Goal: Transaction & Acquisition: Purchase product/service

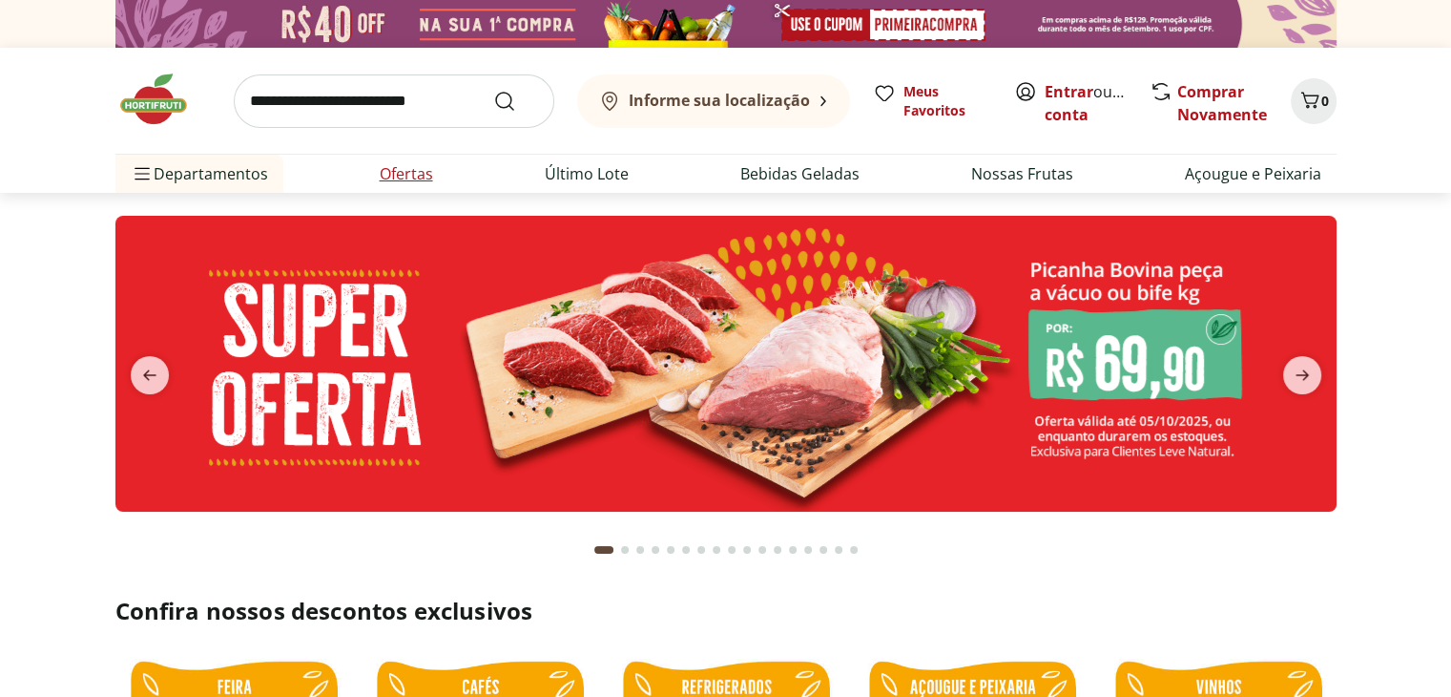
click at [415, 168] on link "Ofertas" at bounding box center [406, 173] width 53 height 23
select select "**********"
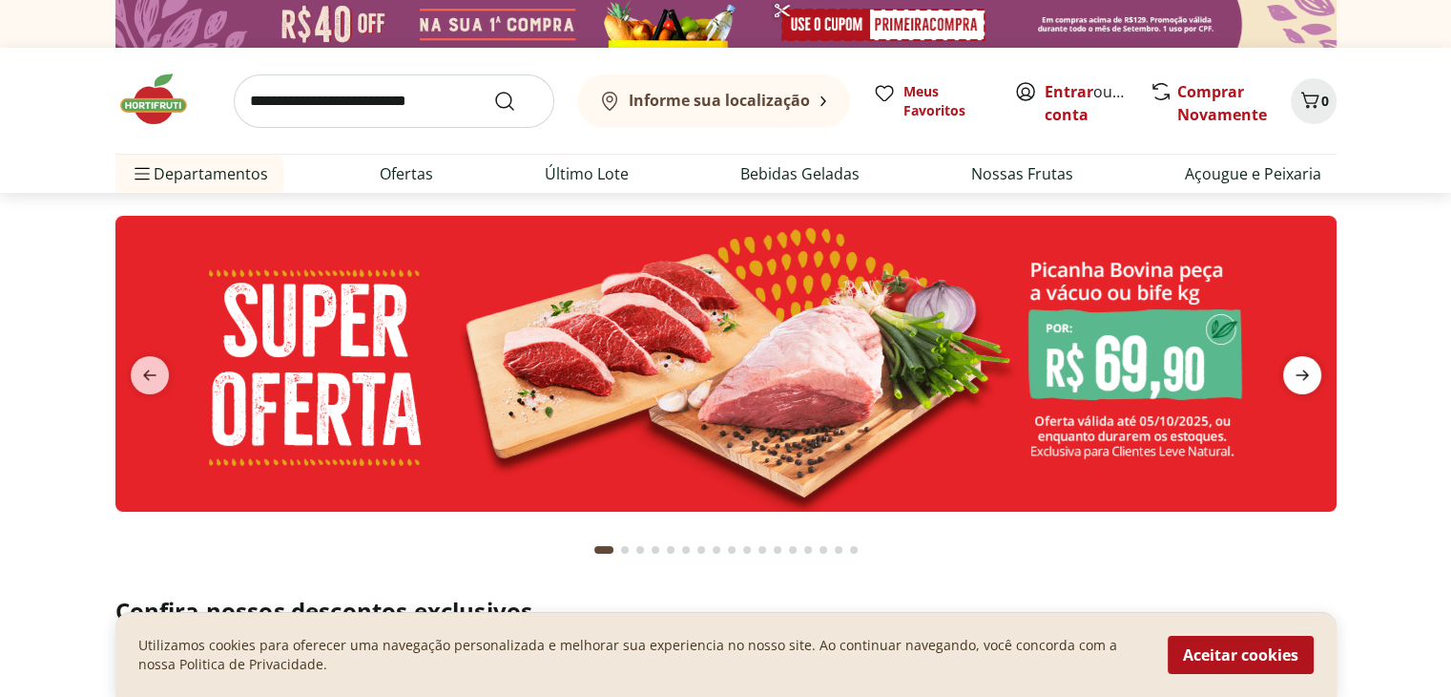
click at [1309, 375] on icon "next" at bounding box center [1302, 375] width 23 height 23
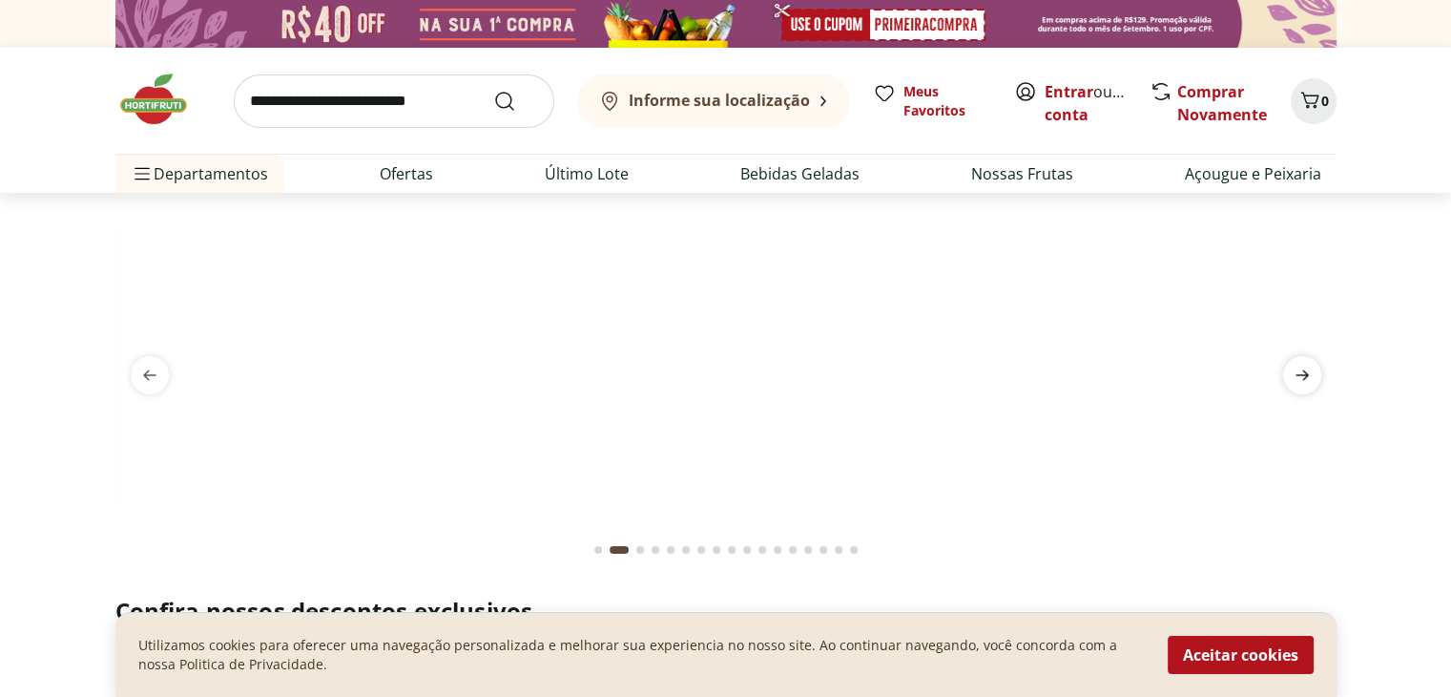
click at [1309, 375] on icon "next" at bounding box center [1302, 375] width 23 height 23
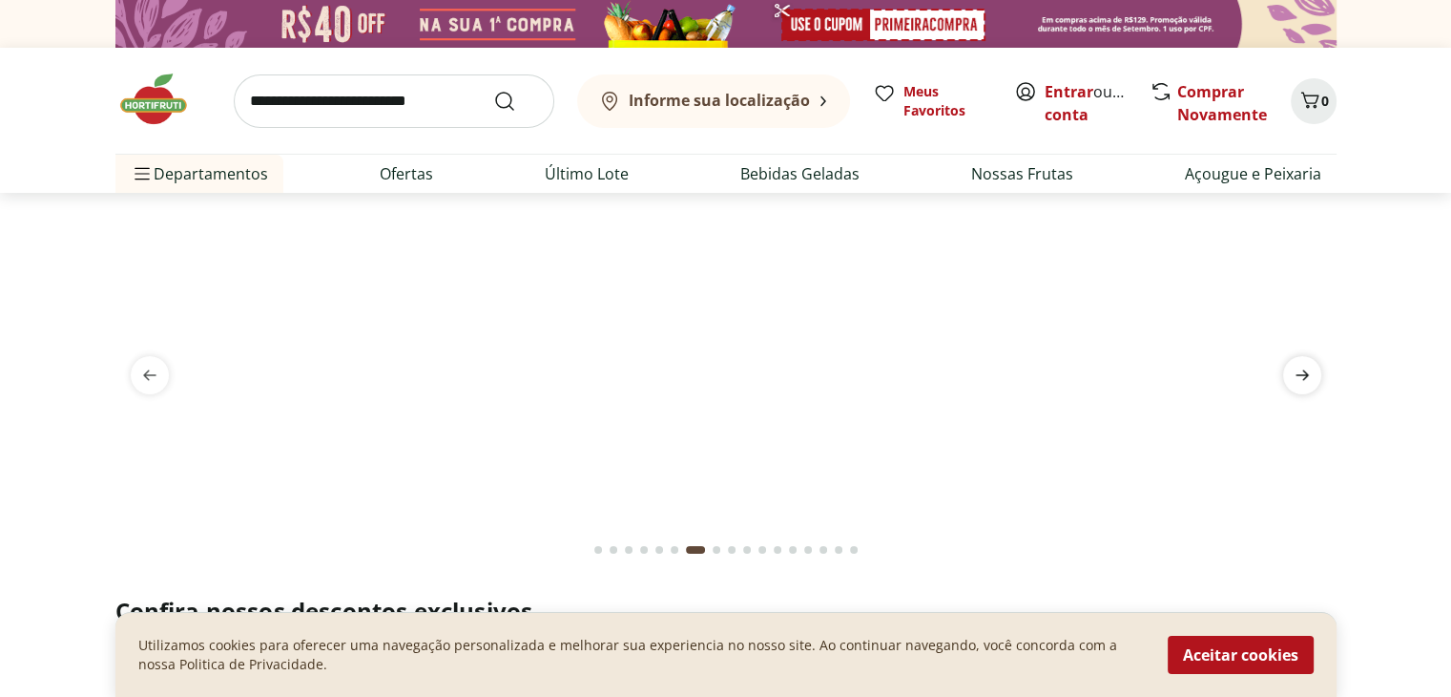
click at [1309, 375] on icon "next" at bounding box center [1302, 375] width 23 height 23
click at [659, 216] on img at bounding box center [725, 216] width 1221 height 0
